Goal: Task Accomplishment & Management: Use online tool/utility

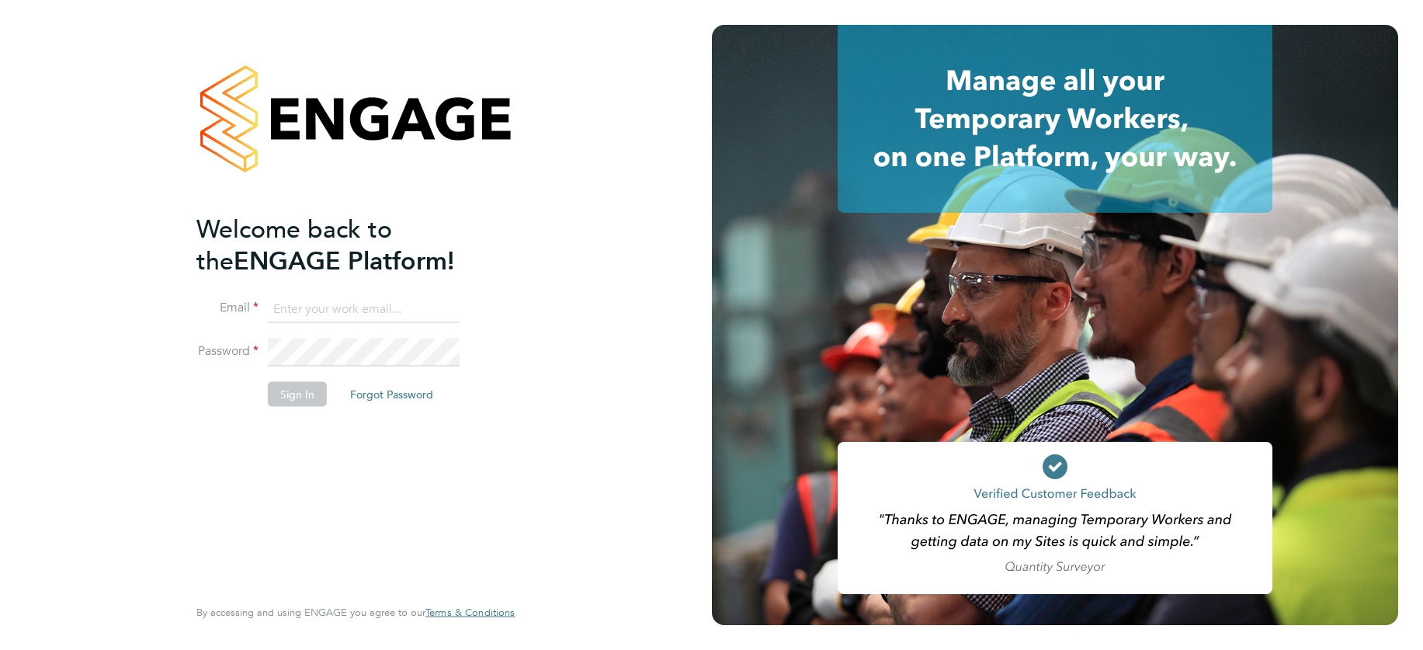
type input "support@engagelabs.io"
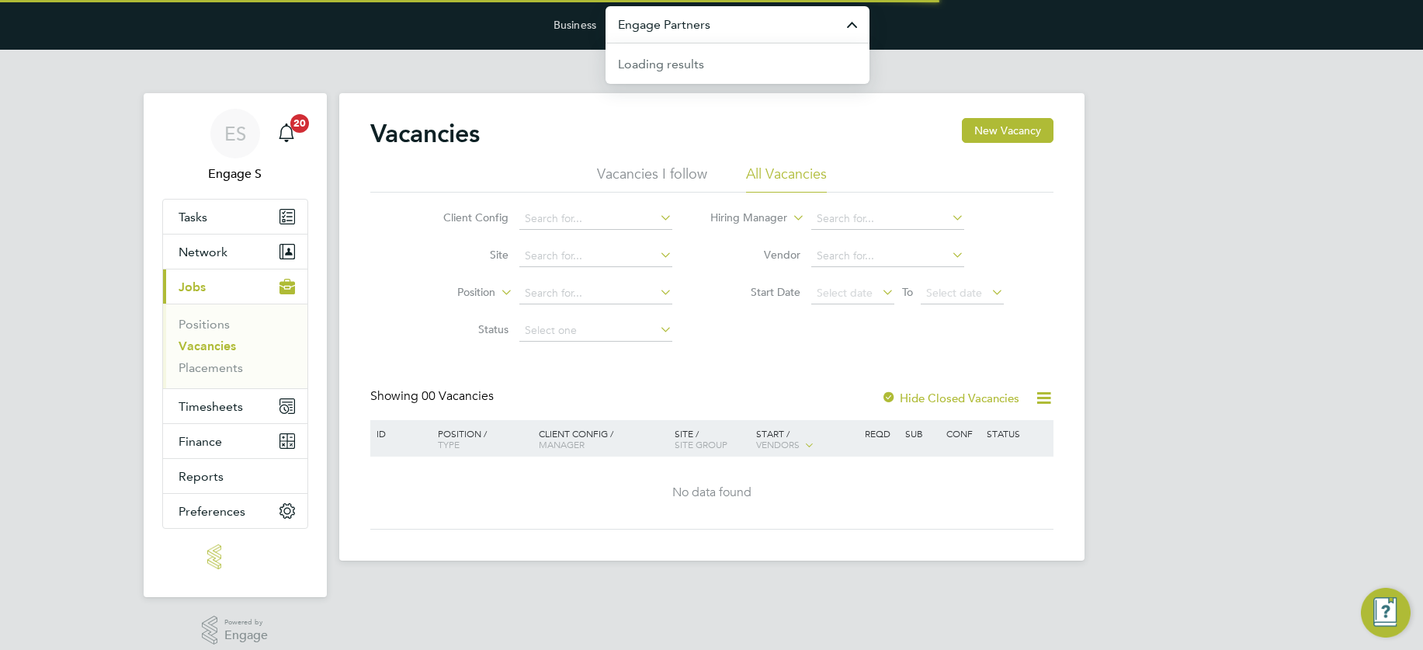
click at [744, 34] on input "Engage Partners" at bounding box center [738, 24] width 264 height 36
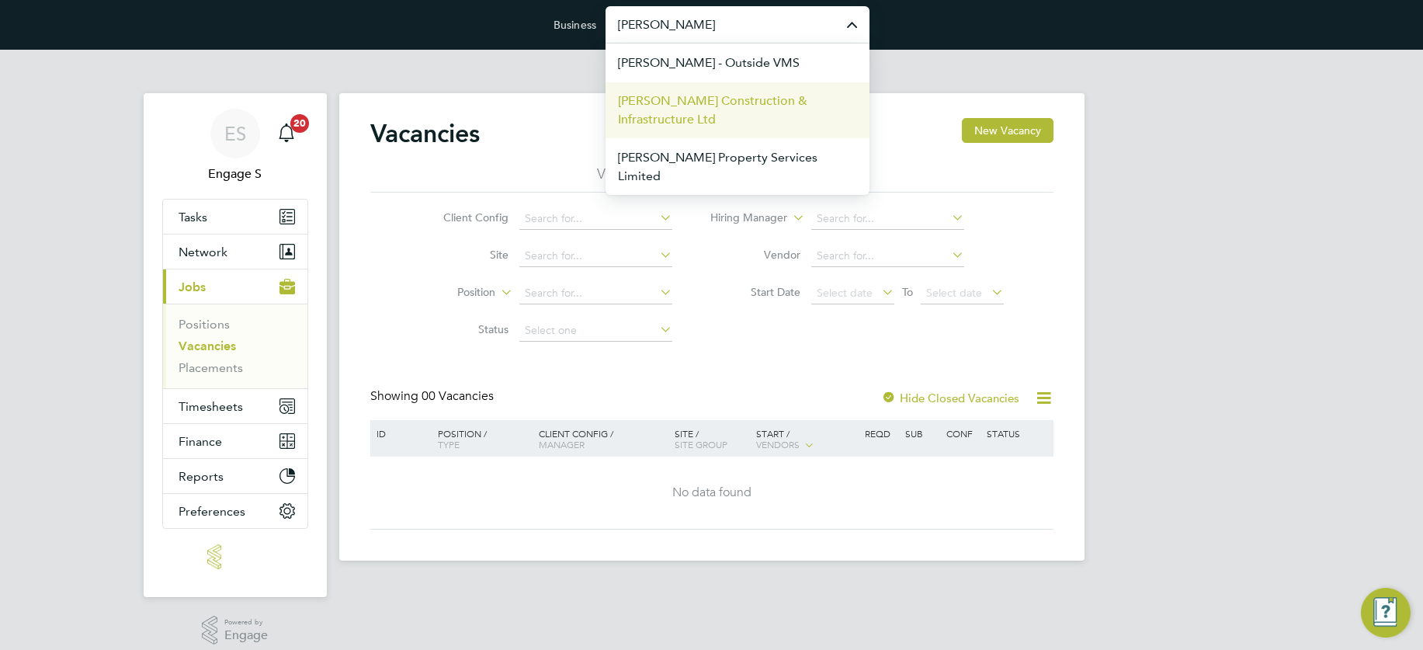
click at [690, 108] on span "[PERSON_NAME] Construction & Infrastructure Ltd" at bounding box center [737, 110] width 239 height 37
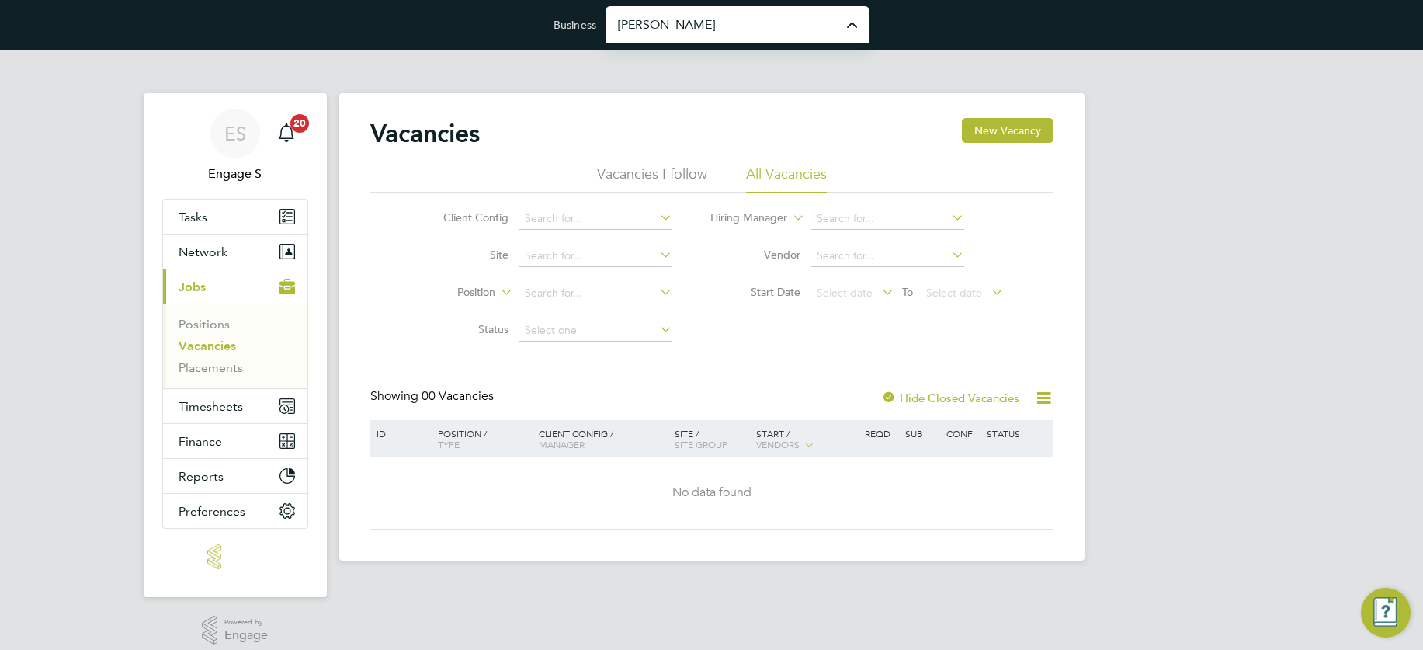
type input "[PERSON_NAME] Construction & Infrastructure Ltd"
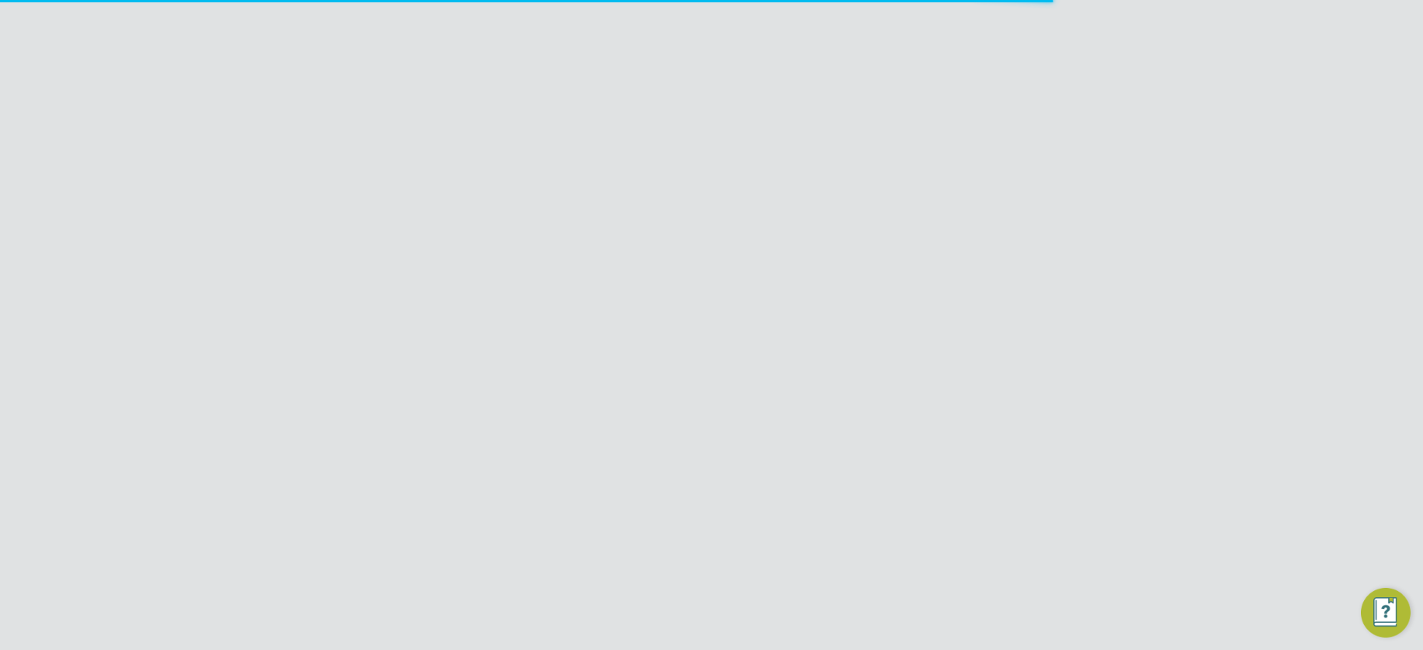
click at [215, 436] on span "Timesheets" at bounding box center [211, 441] width 64 height 15
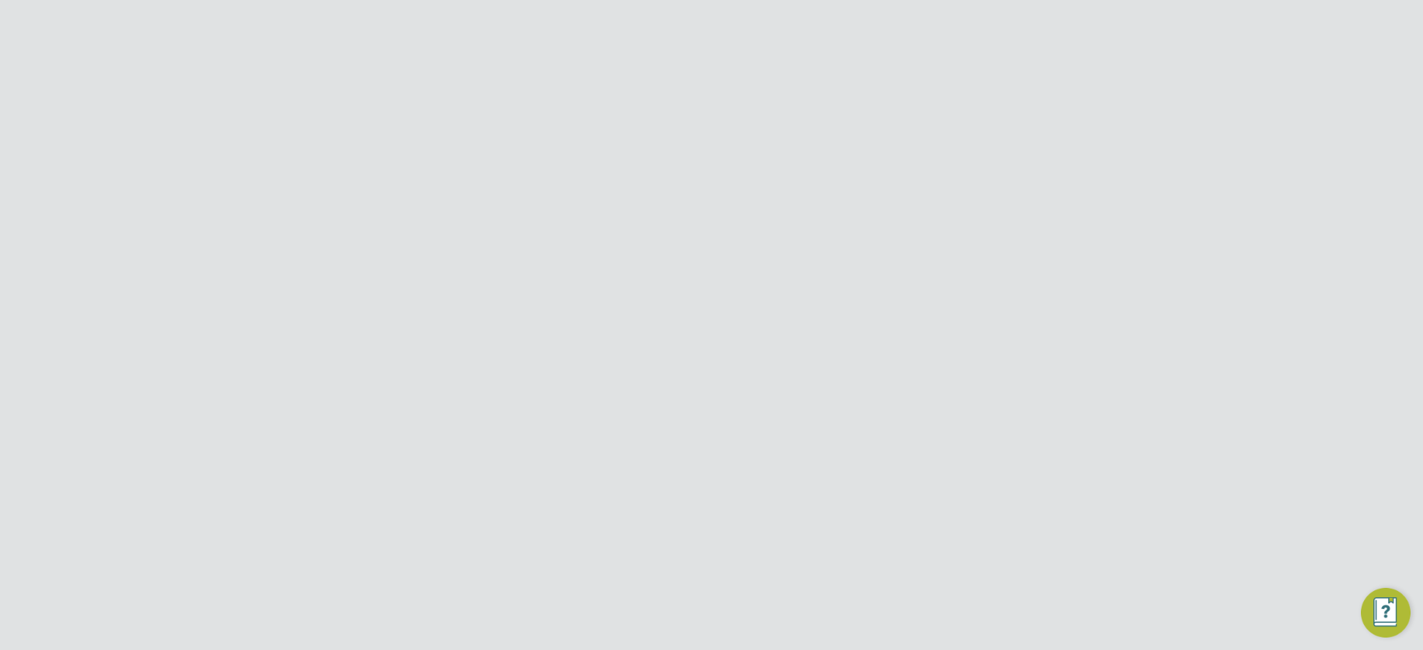
click at [205, 415] on link "Expenses" at bounding box center [205, 415] width 53 height 15
click at [995, 120] on button "New Expense" at bounding box center [1007, 130] width 94 height 25
click at [934, 330] on span "Create expense" at bounding box center [930, 331] width 72 height 13
type input "Samuel T"
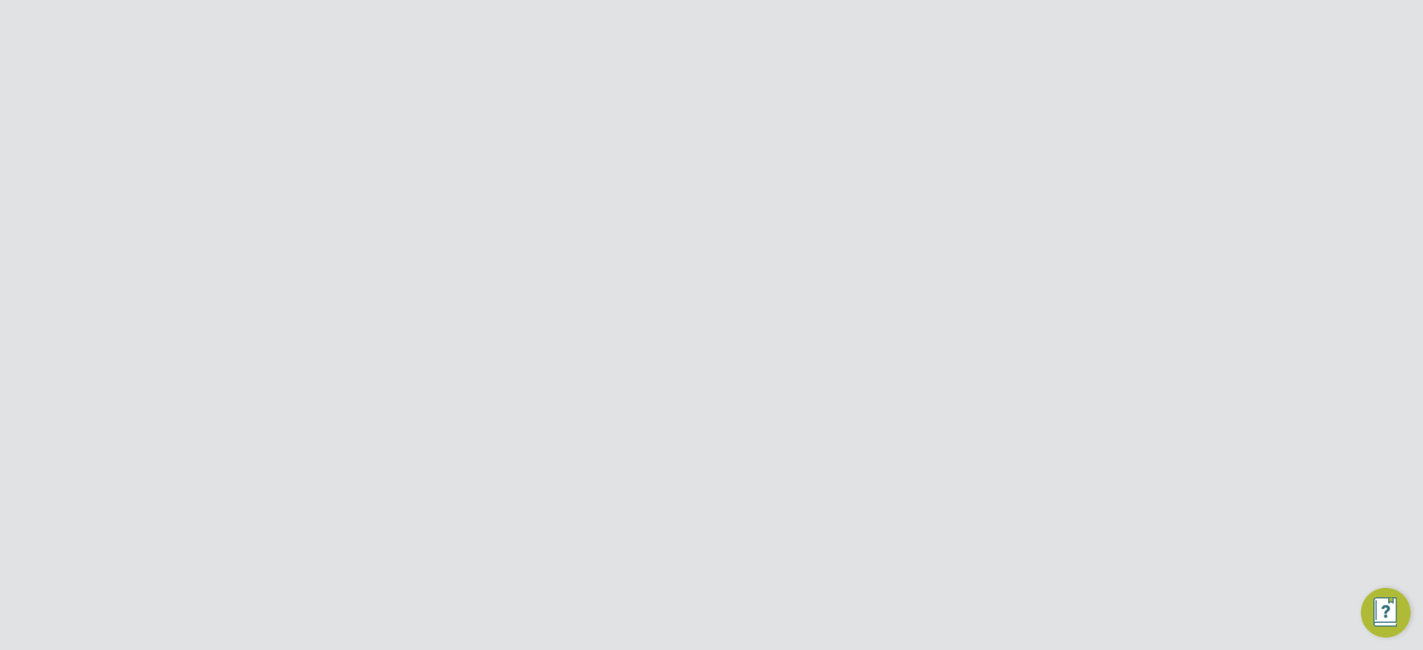
click at [957, 396] on span "ï¼‹" at bounding box center [962, 399] width 34 height 19
click at [890, 536] on span "Select" at bounding box center [887, 537] width 54 height 14
